Goal: Information Seeking & Learning: Check status

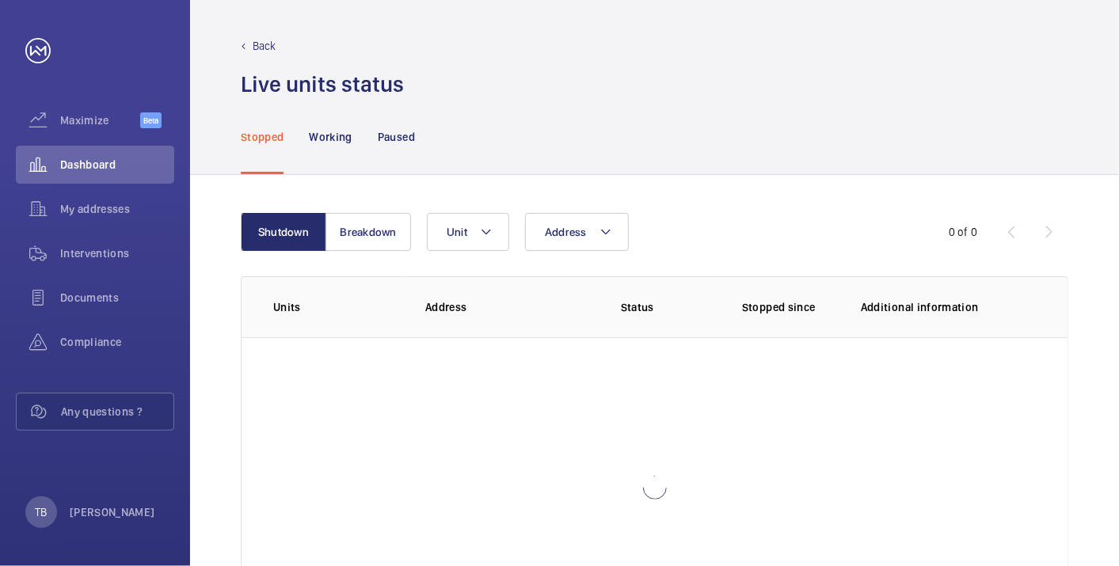
scroll to position [108, 0]
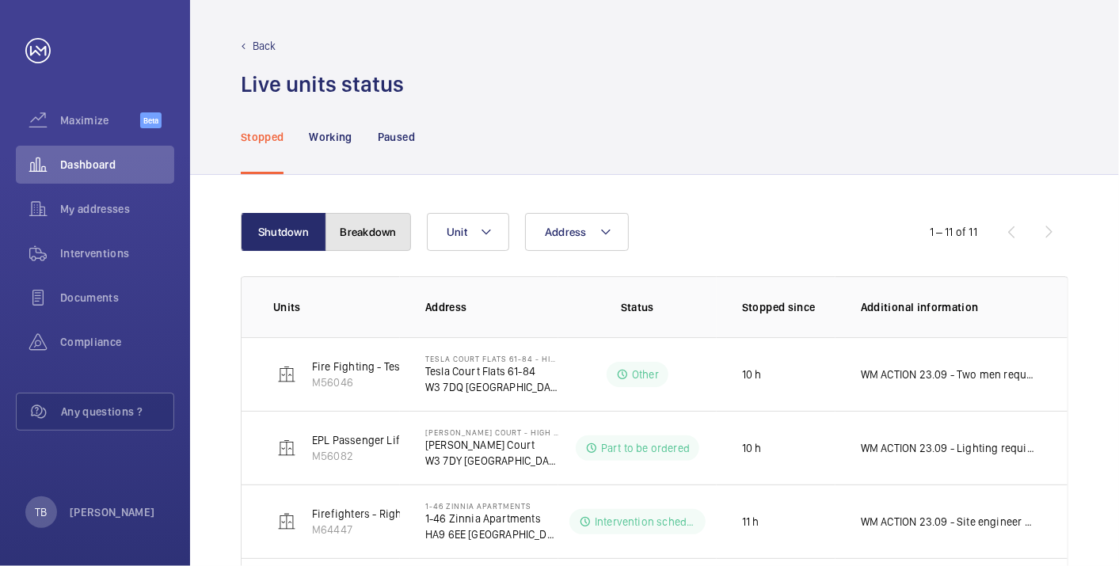
click at [371, 221] on button "Breakdown" at bounding box center [368, 232] width 86 height 38
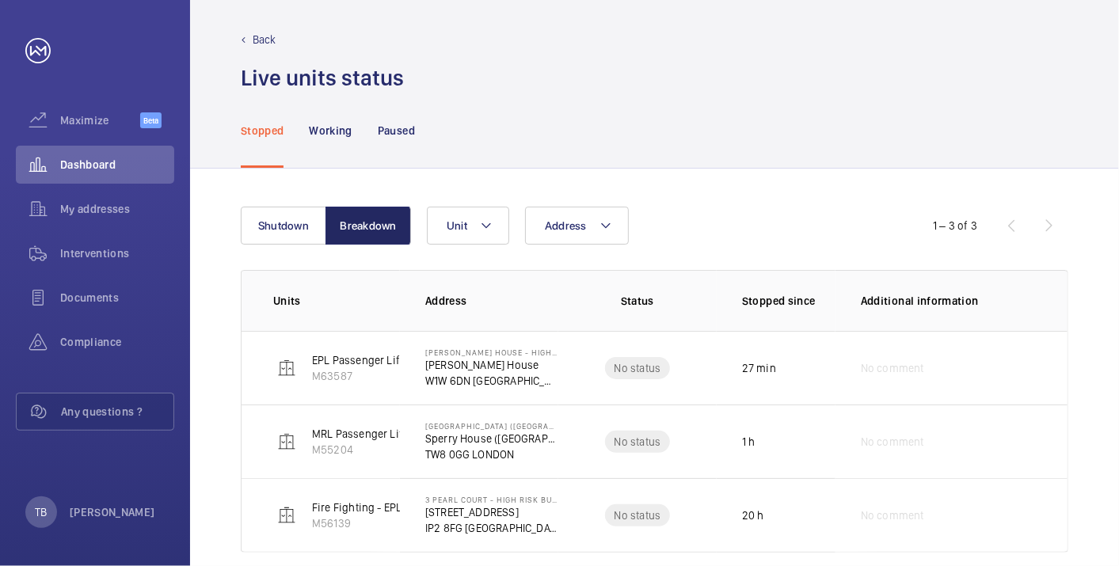
scroll to position [6, 0]
click at [281, 220] on button "Shutdown" at bounding box center [284, 226] width 86 height 38
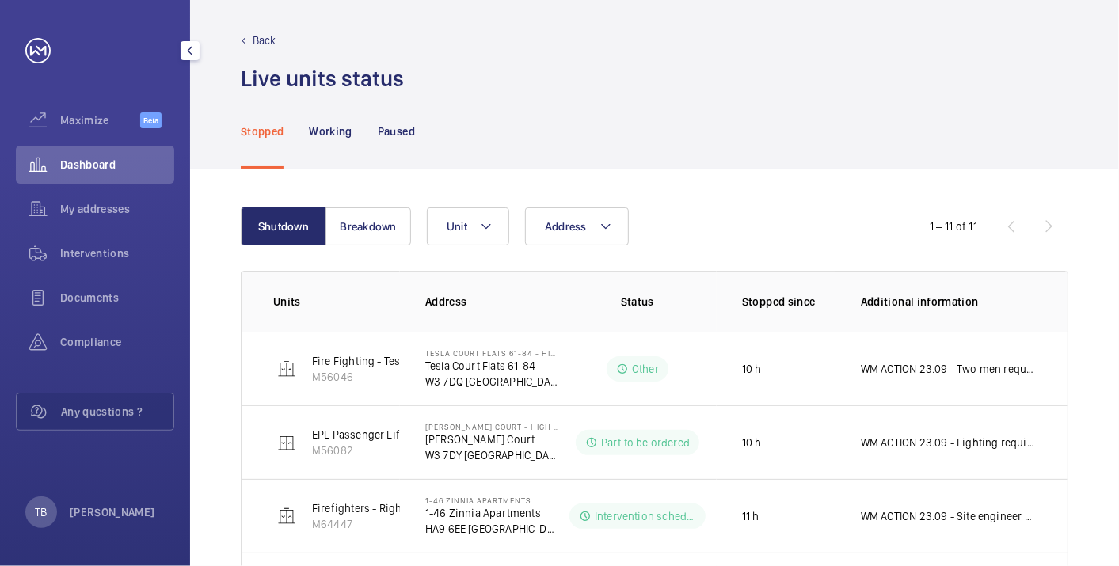
click at [91, 169] on span "Dashboard" at bounding box center [117, 165] width 114 height 16
